Goal: Check status

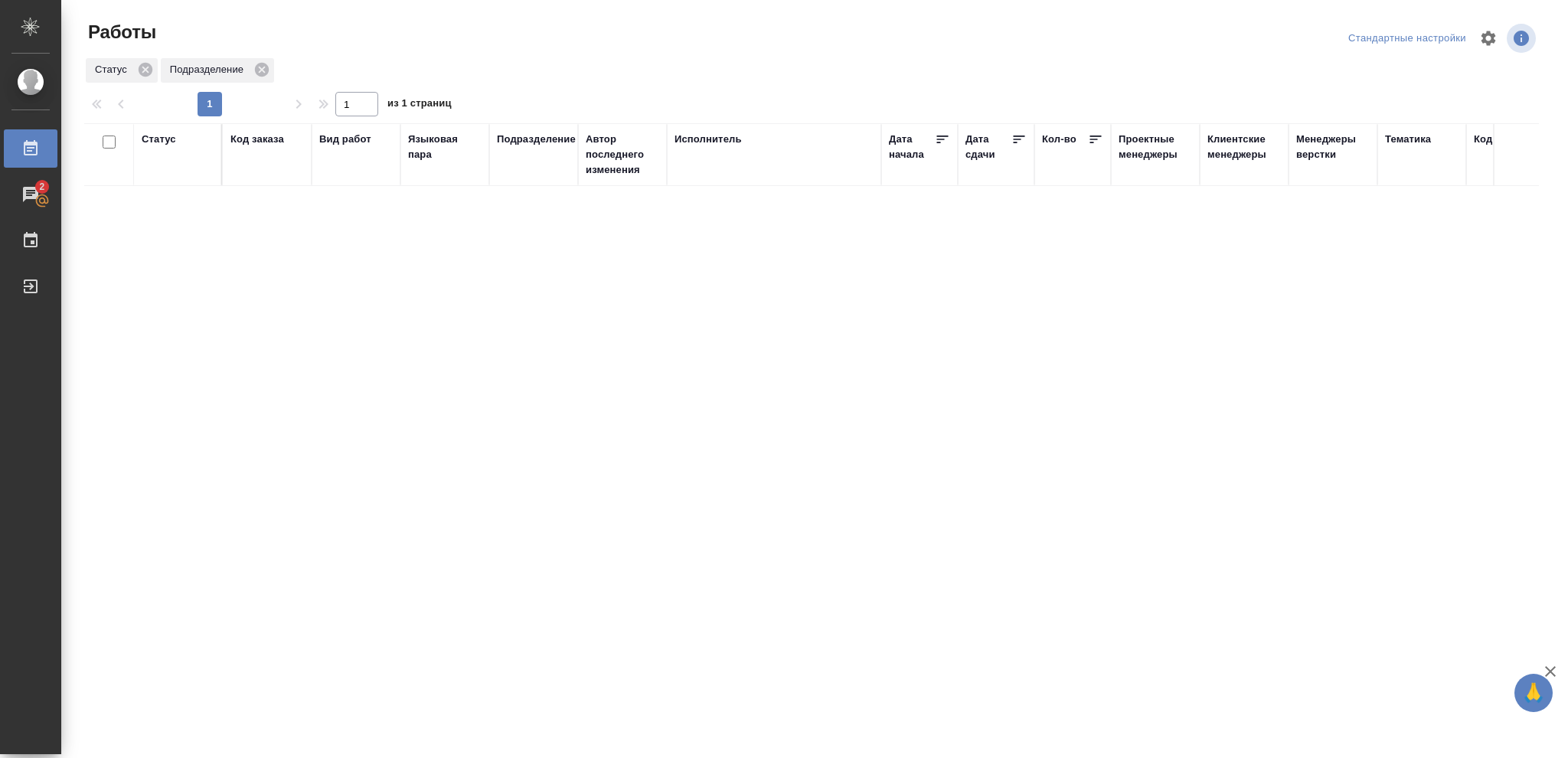
click at [155, 139] on div "Статус" at bounding box center [158, 140] width 35 height 15
click at [175, 181] on icon at bounding box center [169, 177] width 10 height 10
click at [525, 177] on icon at bounding box center [526, 174] width 10 height 10
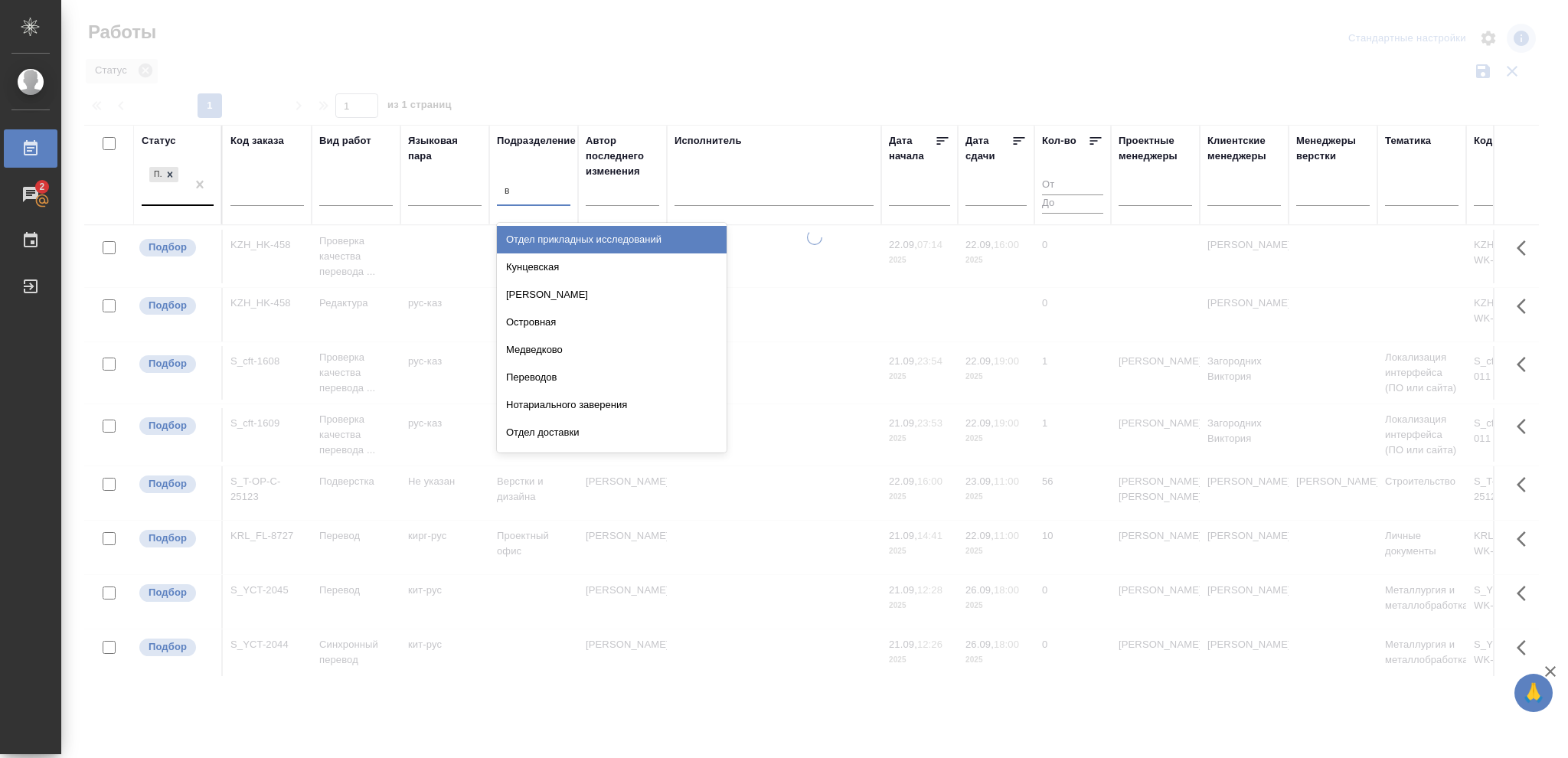
type input "ве"
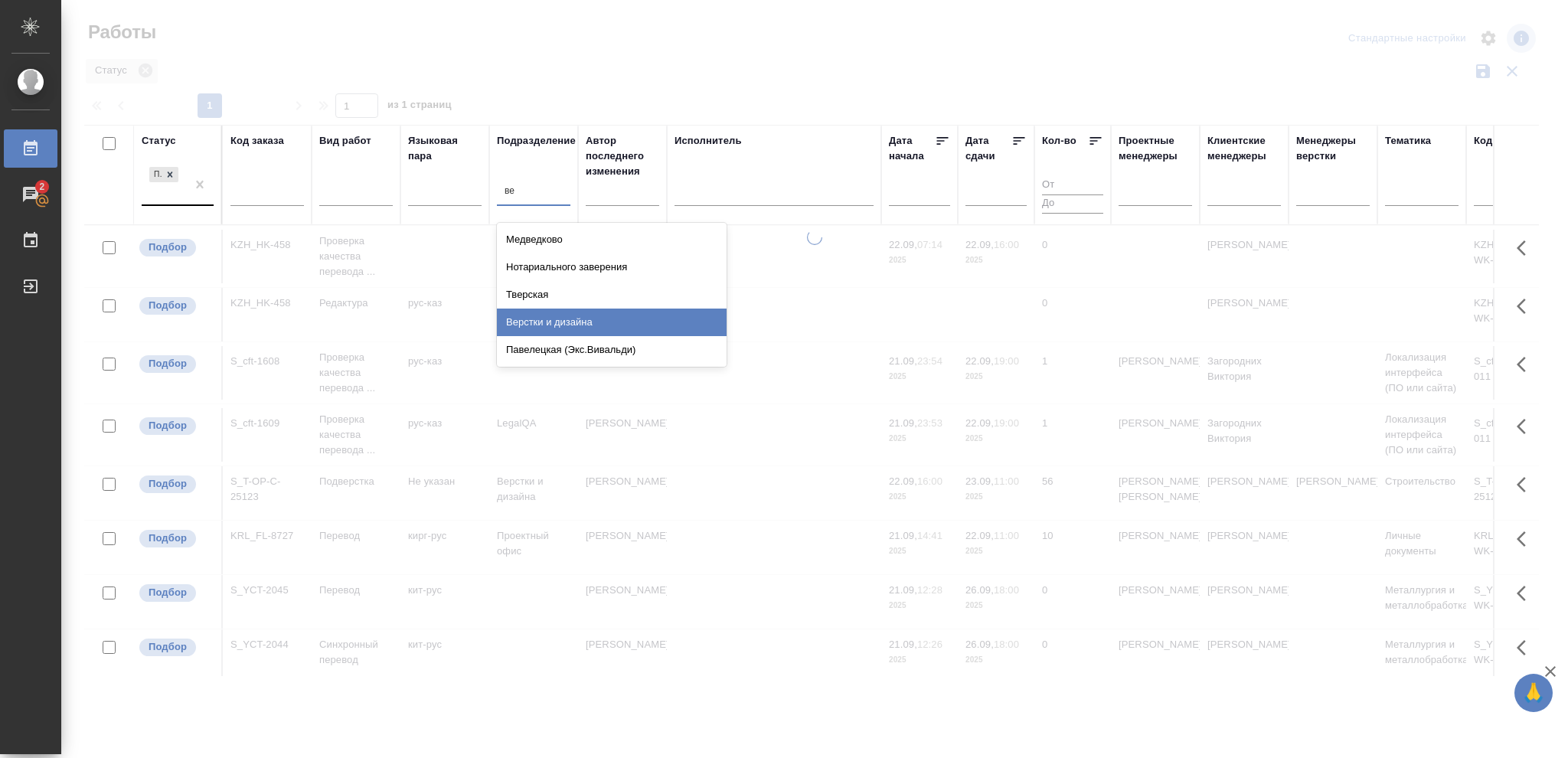
click at [583, 318] on div "Верстки и дизайна" at bounding box center [611, 322] width 229 height 27
